Goal: Task Accomplishment & Management: Complete application form

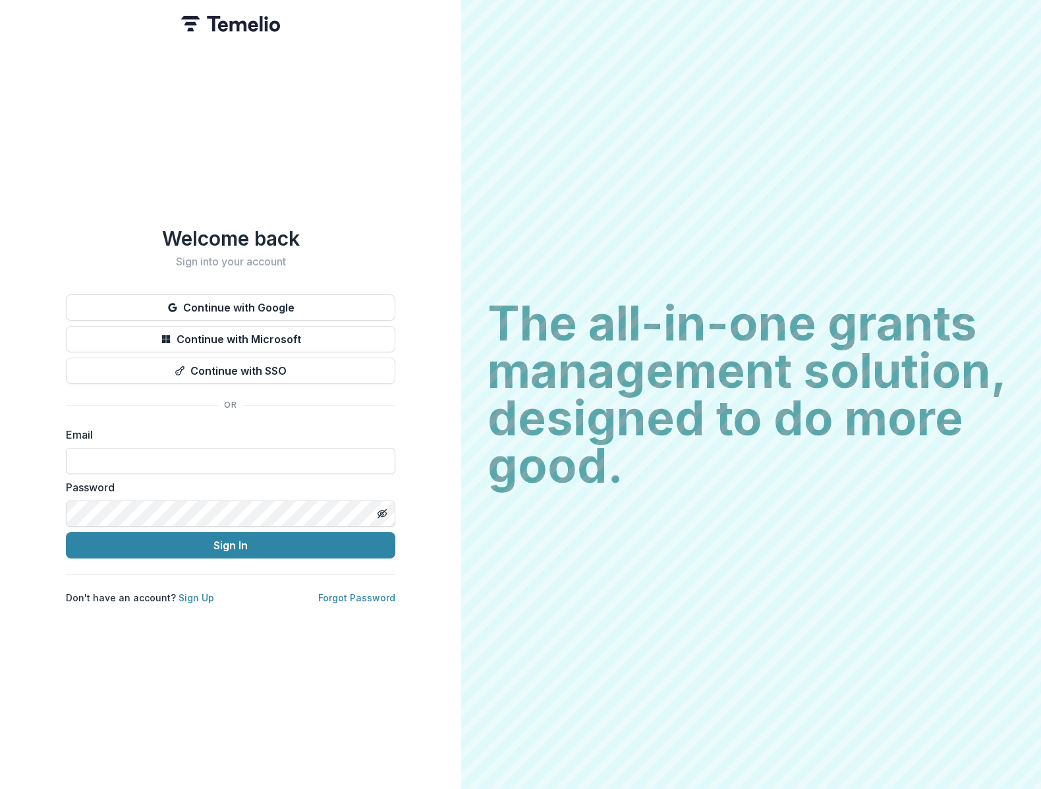
click at [196, 455] on input at bounding box center [230, 461] width 329 height 26
type input "**********"
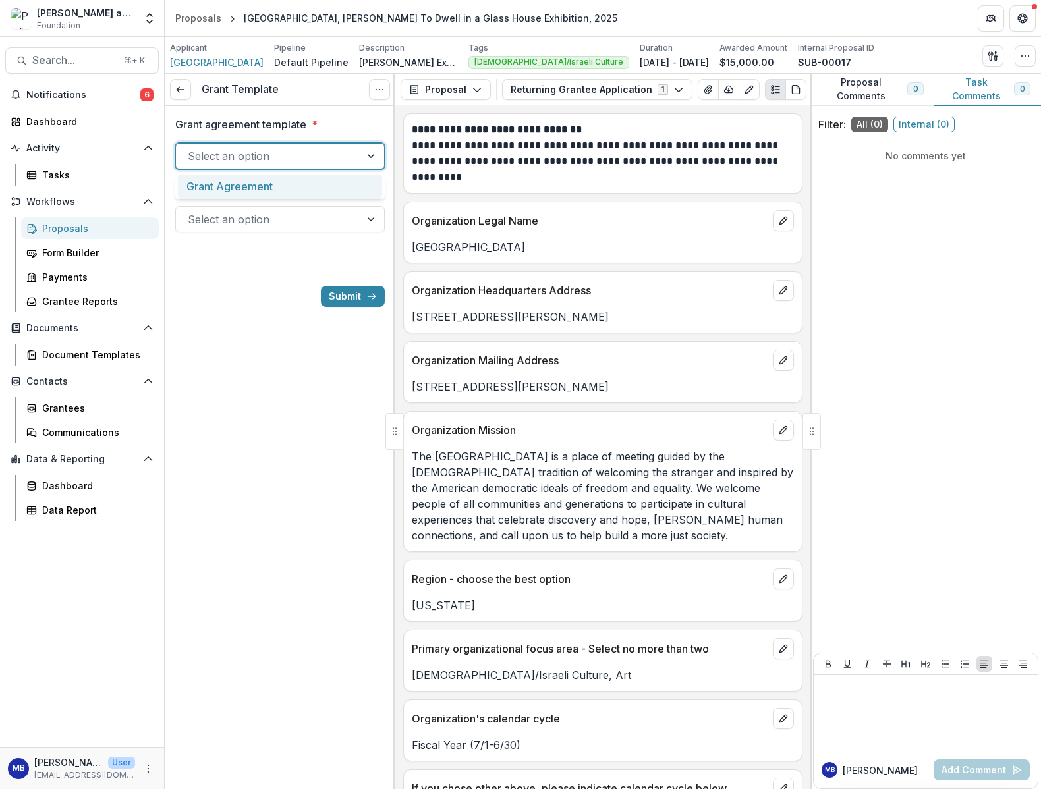
click at [368, 154] on div at bounding box center [372, 156] width 24 height 25
click at [297, 188] on div "Grant Agreement" at bounding box center [280, 187] width 204 height 24
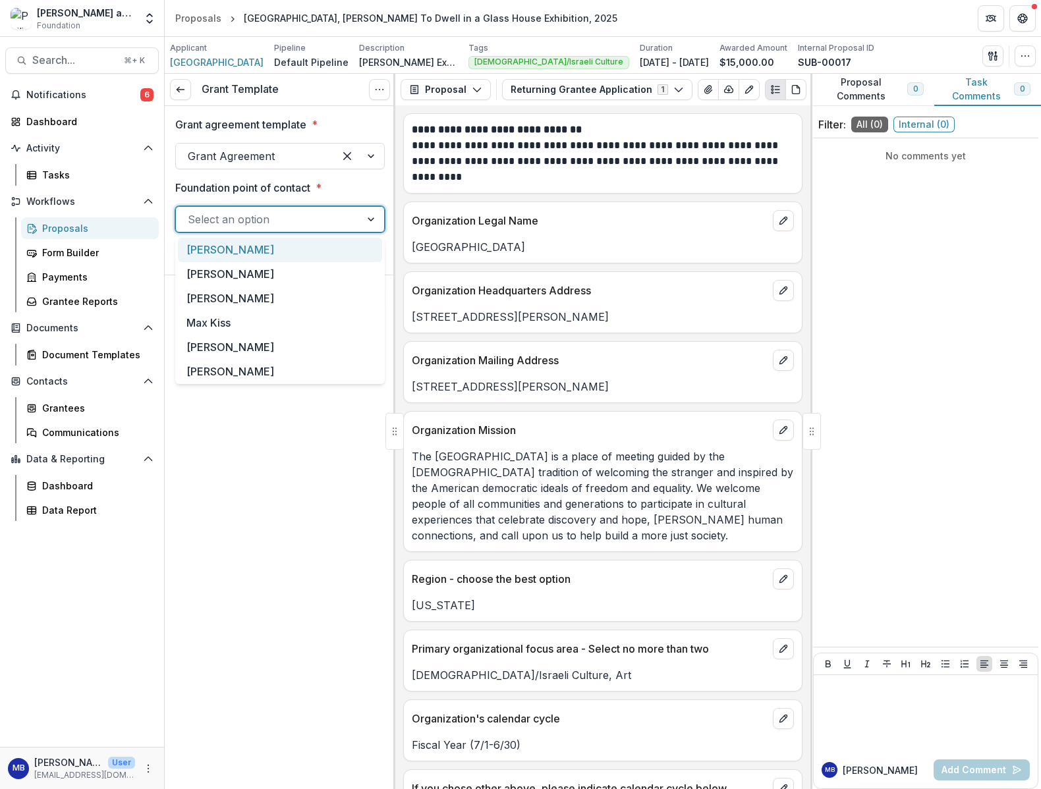
click at [365, 219] on div at bounding box center [372, 219] width 24 height 25
click at [273, 246] on div "Melissa Bemel" at bounding box center [280, 250] width 204 height 24
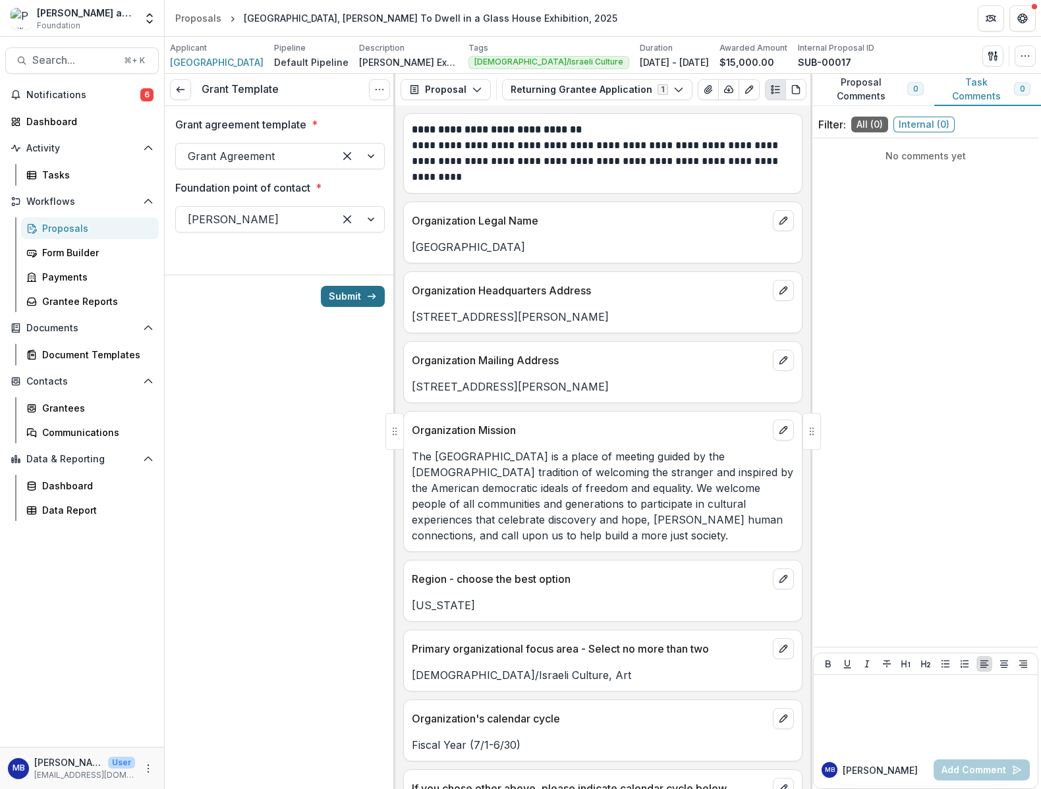
click at [355, 295] on button "Submit" at bounding box center [353, 296] width 64 height 21
